Goal: Use online tool/utility: Utilize a website feature to perform a specific function

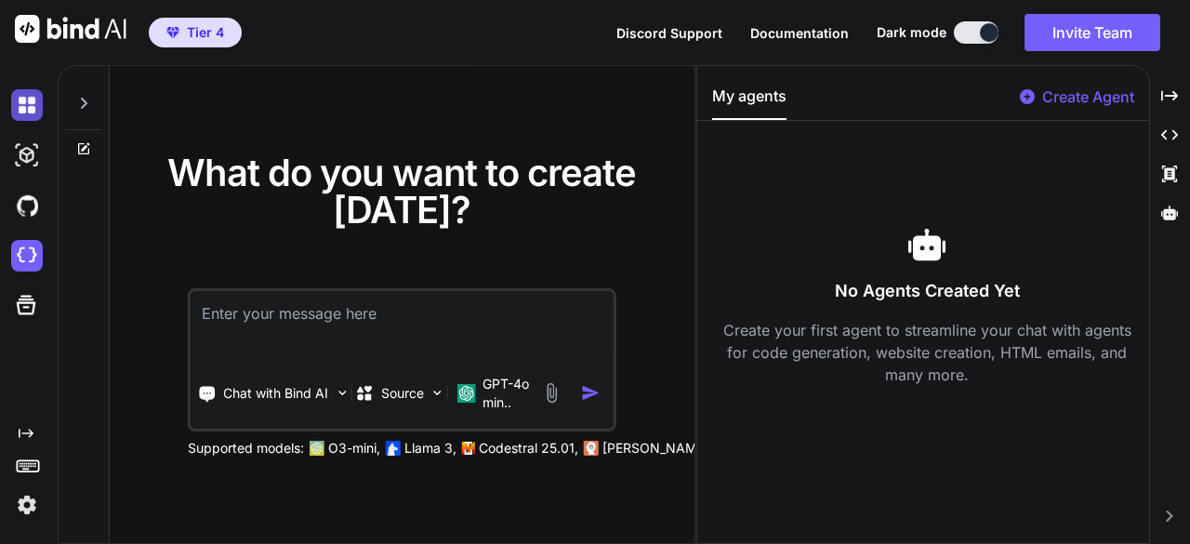
click at [25, 109] on img at bounding box center [27, 105] width 32 height 32
type textarea "x"
click at [790, 31] on span "Documentation" at bounding box center [799, 33] width 99 height 16
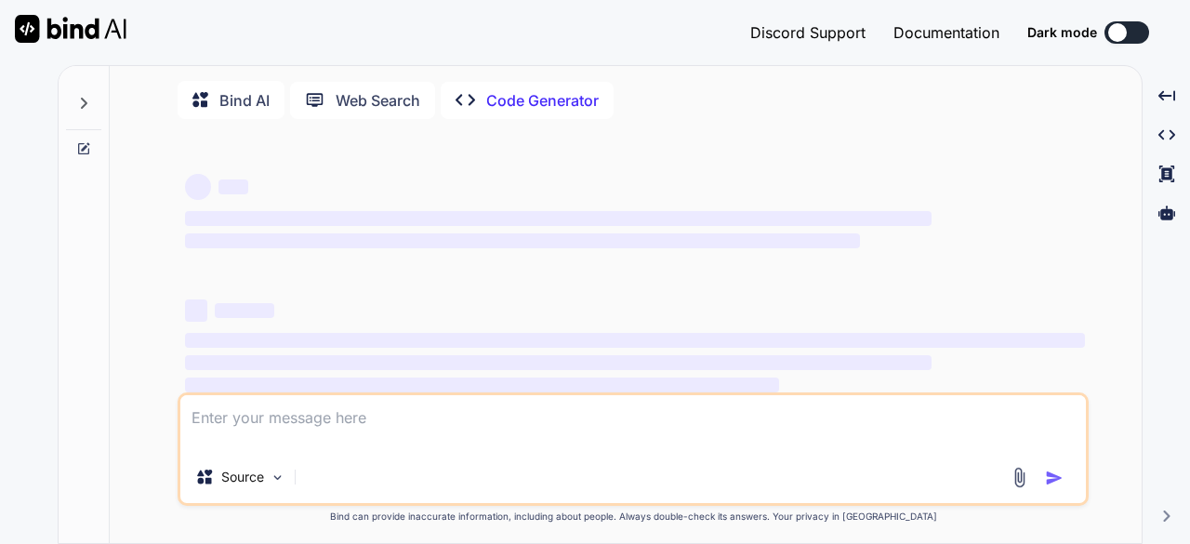
click at [1125, 31] on div at bounding box center [1117, 32] width 19 height 19
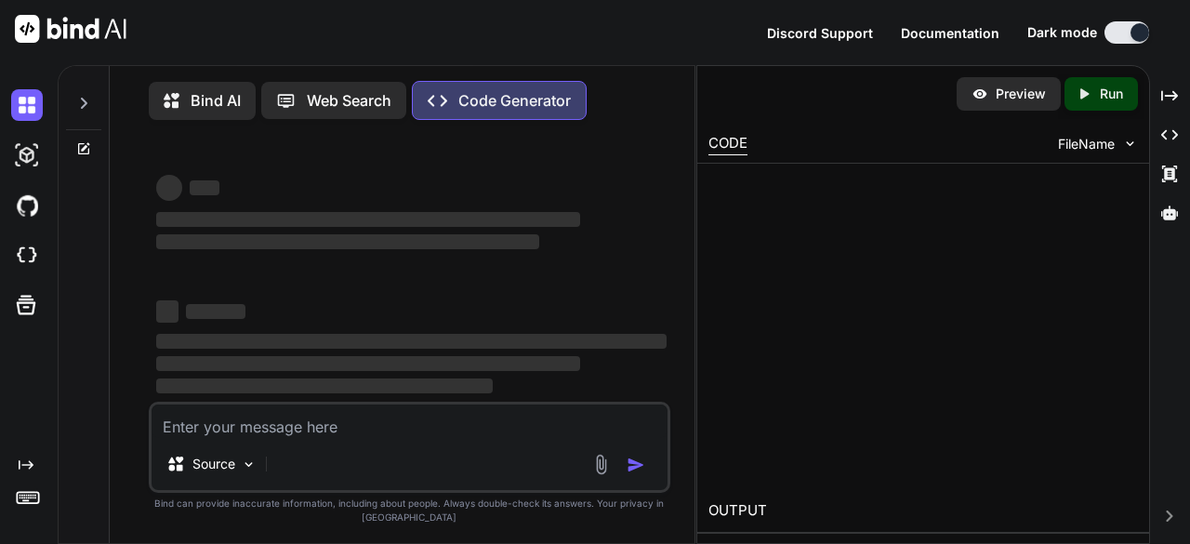
type textarea "x"
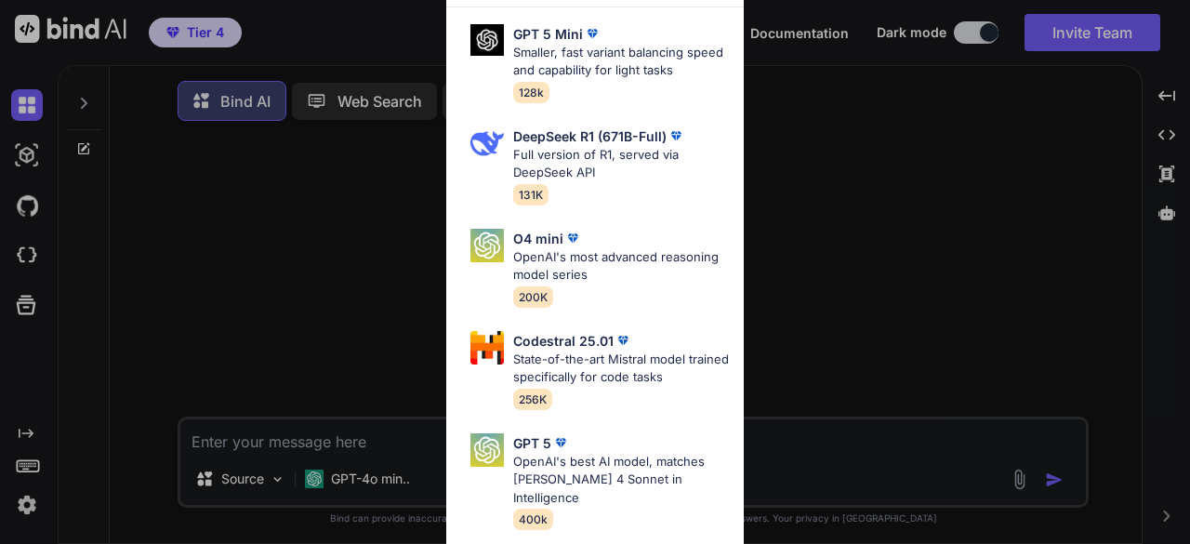
type textarea "x"
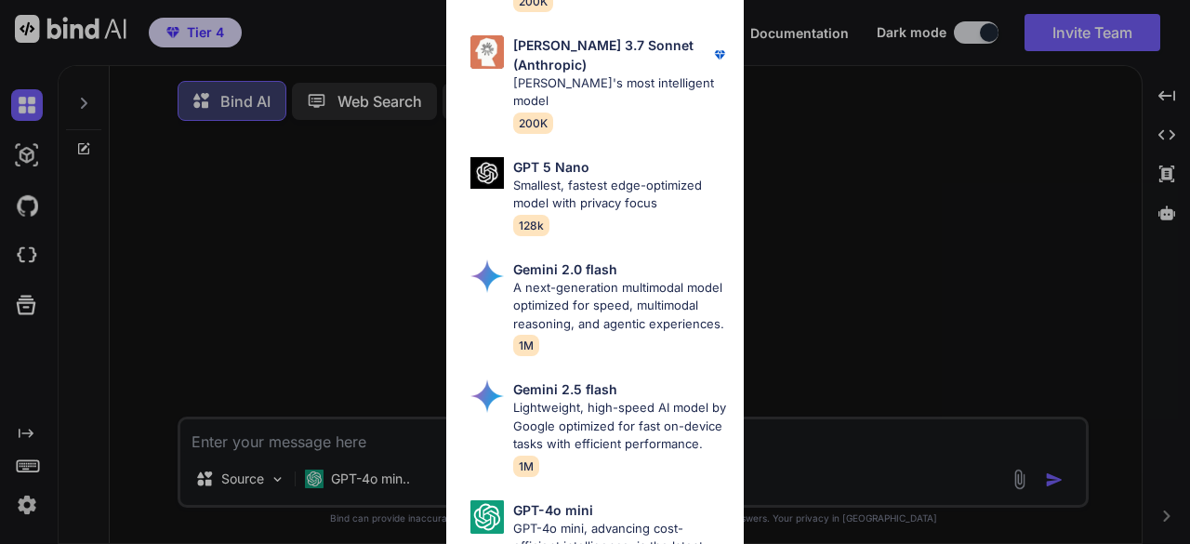
scroll to position [1206, 0]
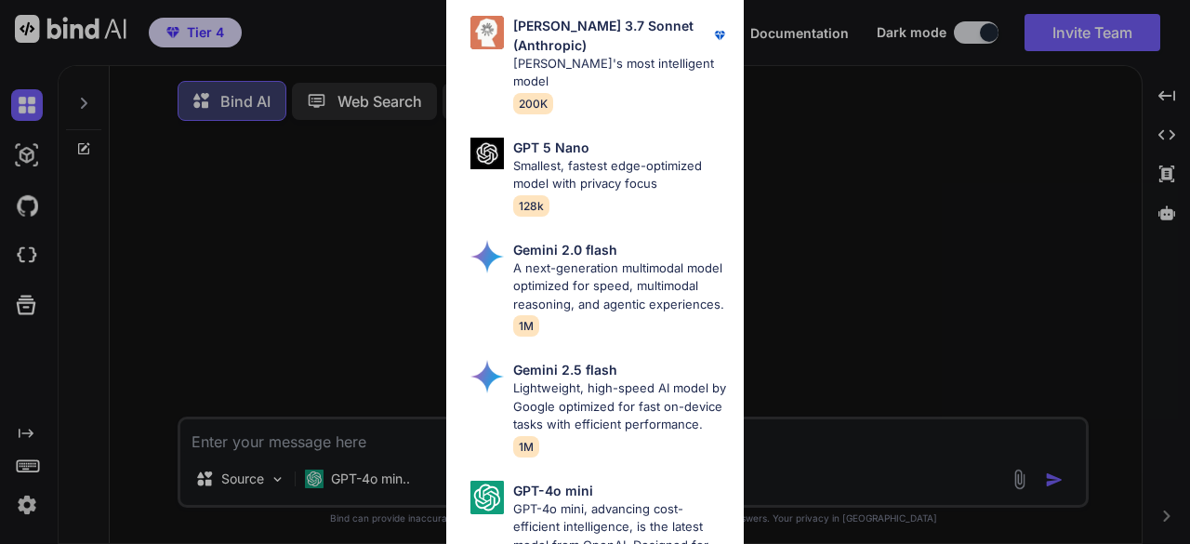
click at [803, 199] on div "All GPT 5 Mini Smaller, fast variant balancing speed and capability for light t…" at bounding box center [595, 272] width 1190 height 544
